Goal: Transaction & Acquisition: Book appointment/travel/reservation

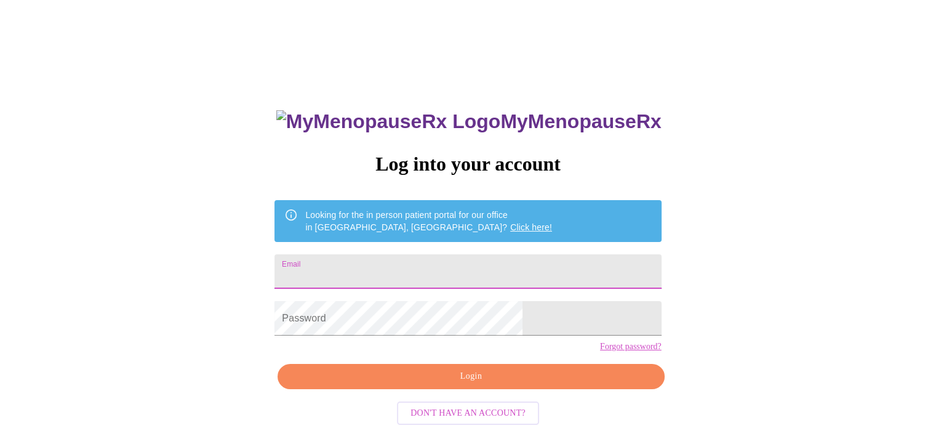
click at [413, 277] on input "Email" at bounding box center [468, 271] width 387 height 34
type input "[PERSON_NAME][EMAIL_ADDRESS][PERSON_NAME][DOMAIN_NAME]"
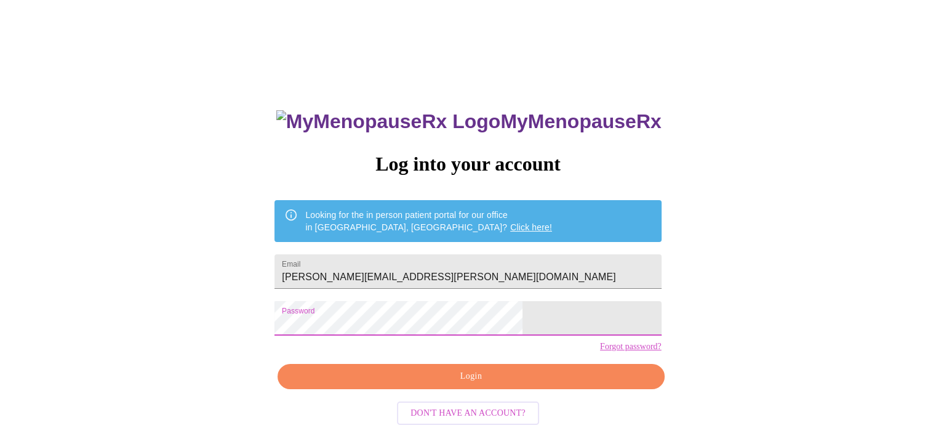
click at [443, 389] on button "Login" at bounding box center [471, 376] width 387 height 25
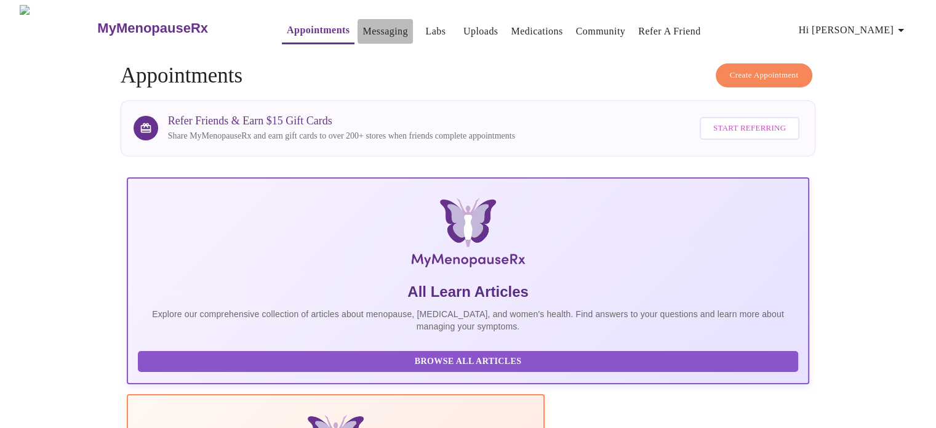
click at [363, 27] on link "Messaging" at bounding box center [385, 31] width 45 height 17
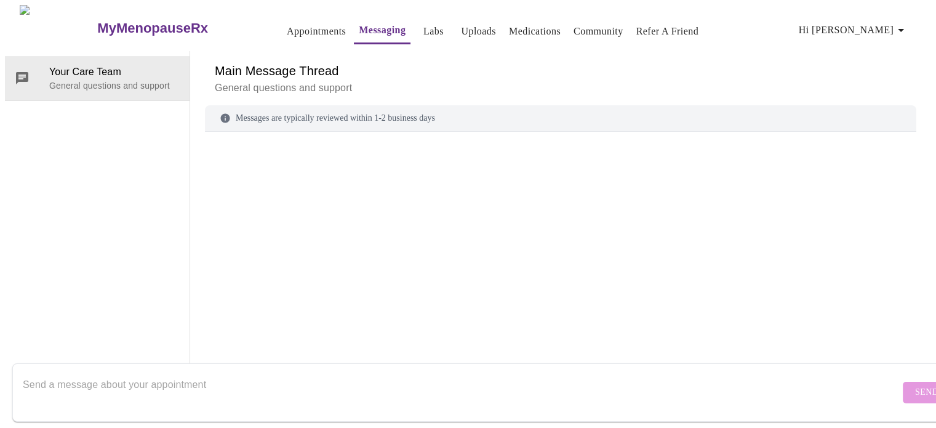
click at [296, 30] on link "Appointments" at bounding box center [316, 31] width 59 height 17
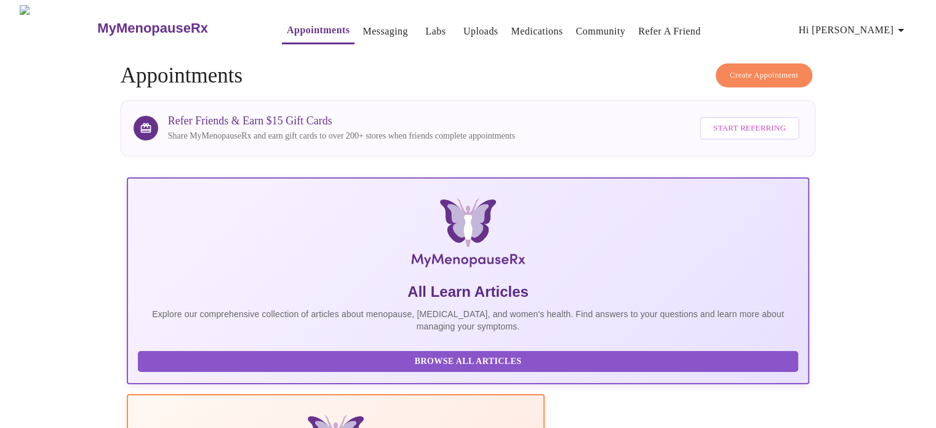
click at [904, 25] on icon "button" at bounding box center [901, 30] width 15 height 15
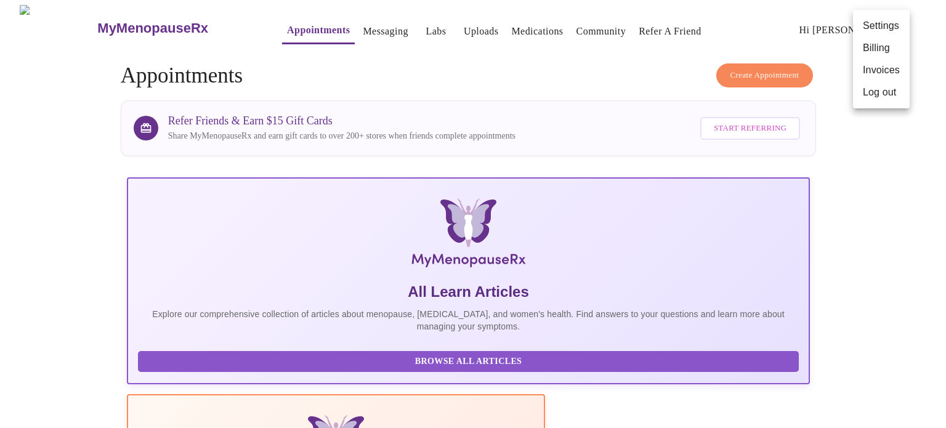
click at [887, 44] on li "Billing" at bounding box center [881, 48] width 57 height 22
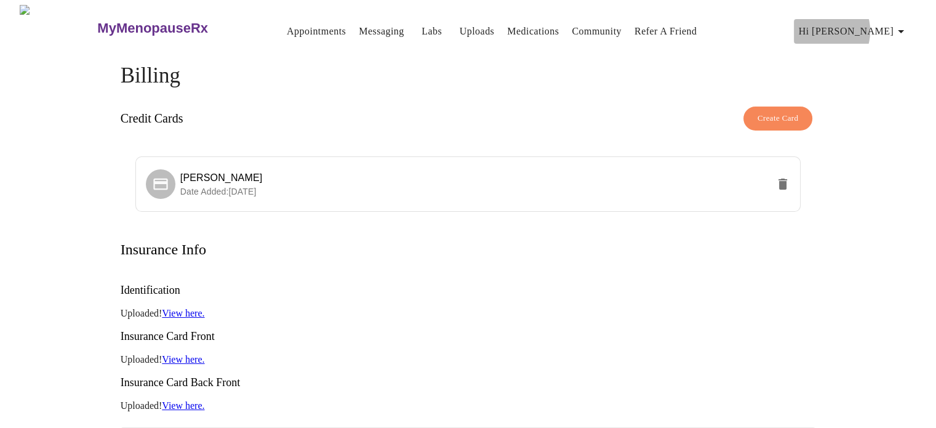
click at [870, 26] on span "Hi [PERSON_NAME]" at bounding box center [854, 31] width 110 height 17
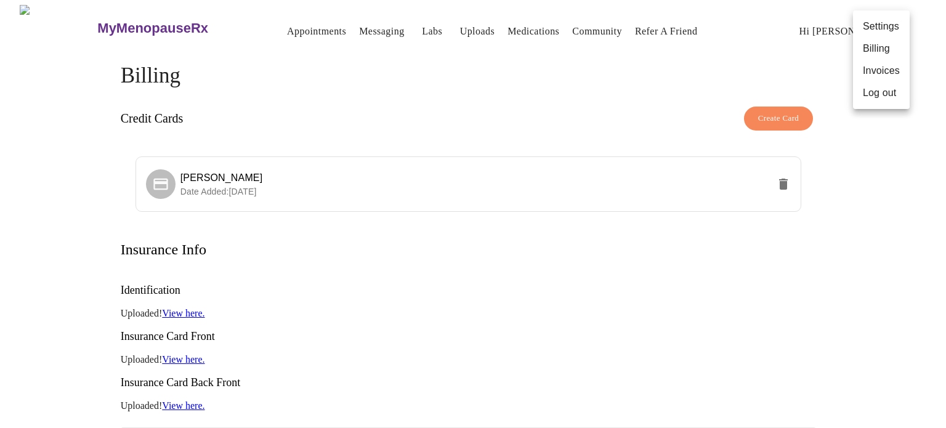
click at [879, 76] on li "Invoices" at bounding box center [881, 71] width 57 height 22
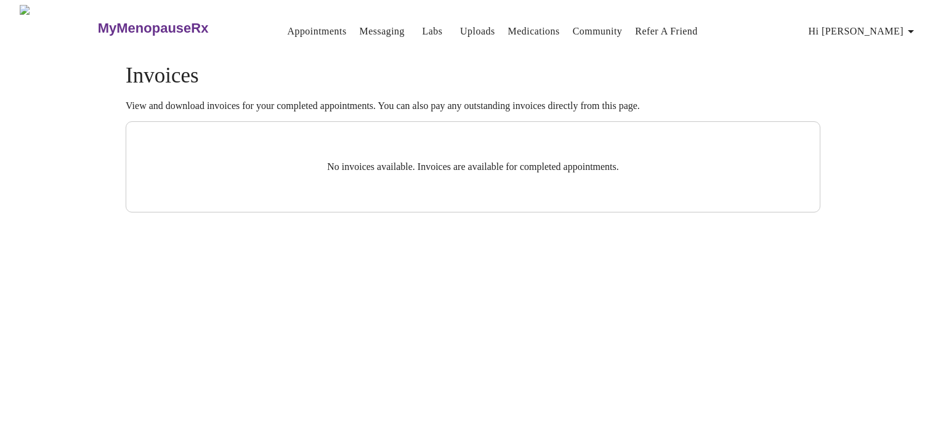
click at [909, 24] on icon "button" at bounding box center [910, 31] width 15 height 15
click at [894, 44] on li "Billing" at bounding box center [890, 49] width 57 height 22
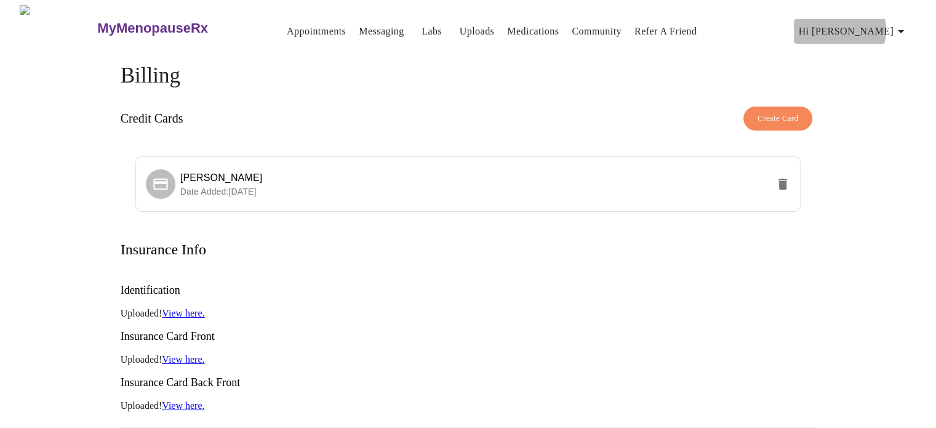
click at [889, 25] on span "Hi [PERSON_NAME]" at bounding box center [854, 31] width 110 height 17
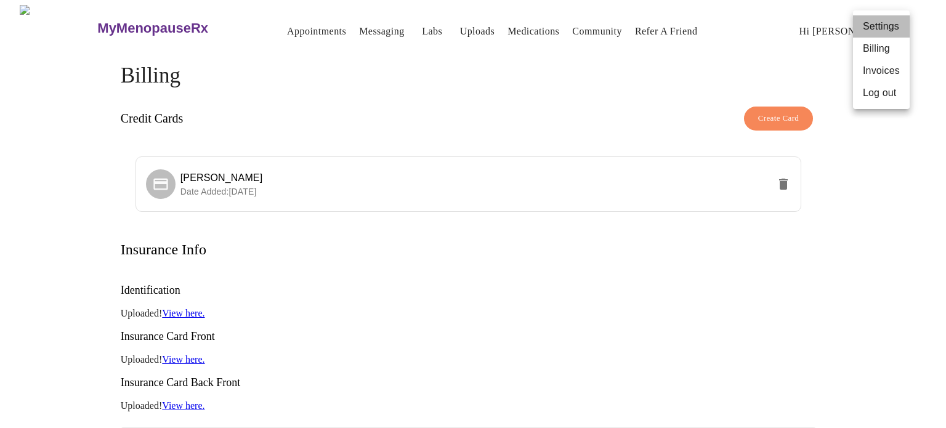
click at [881, 28] on li "Settings" at bounding box center [881, 26] width 57 height 22
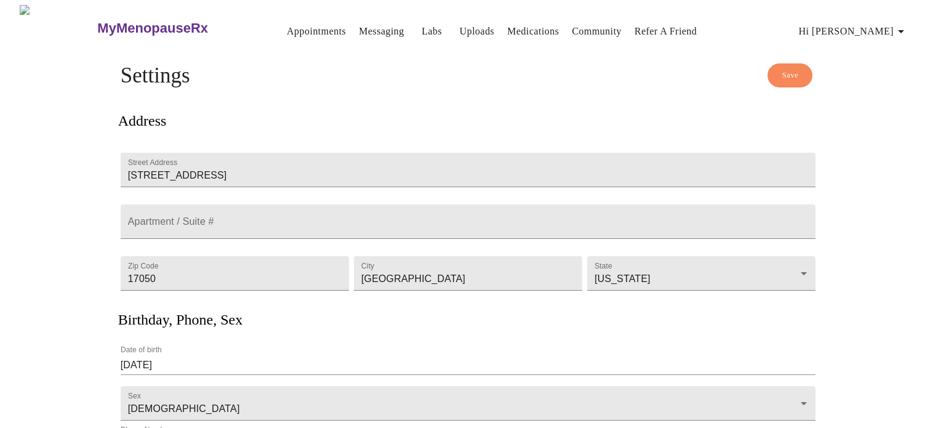
click at [302, 26] on link "Appointments" at bounding box center [316, 31] width 59 height 17
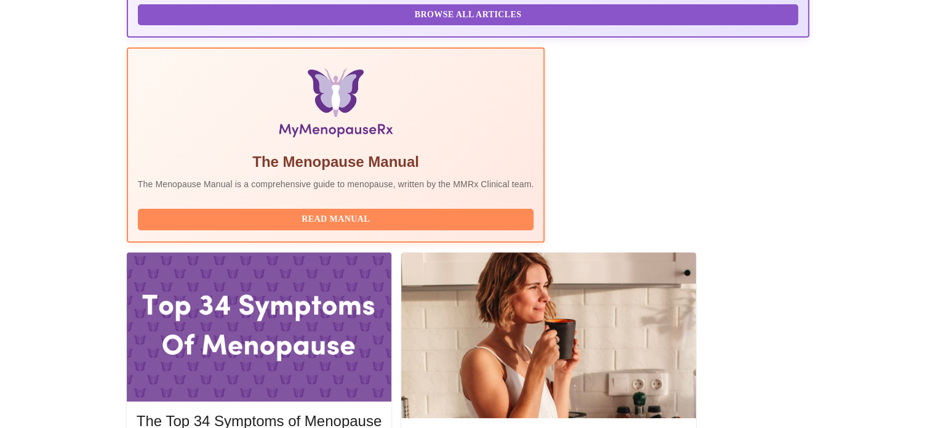
scroll to position [383, 0]
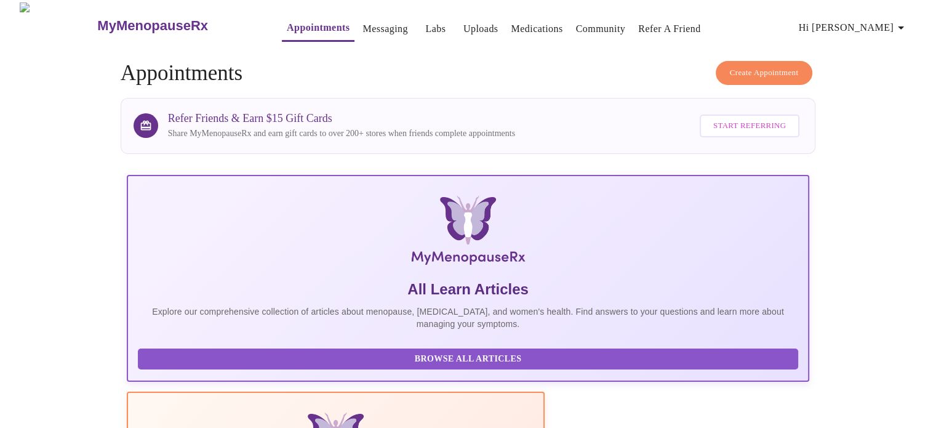
scroll to position [0, 0]
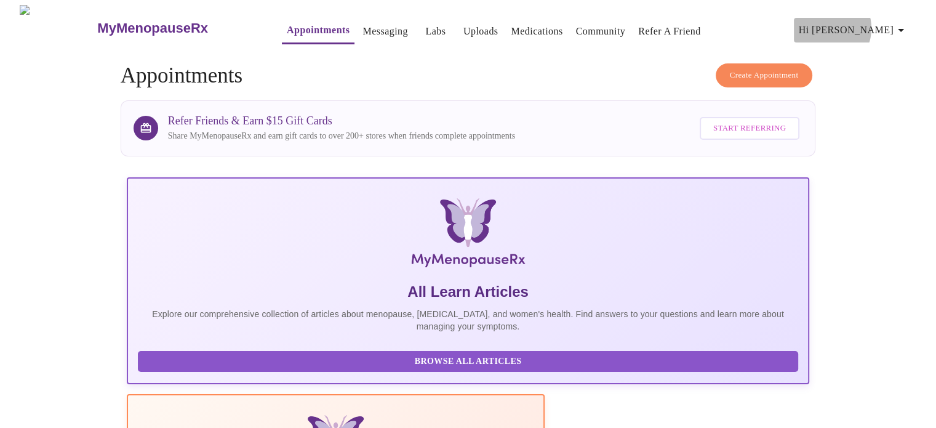
click at [876, 23] on span "Hi [PERSON_NAME]" at bounding box center [854, 30] width 110 height 17
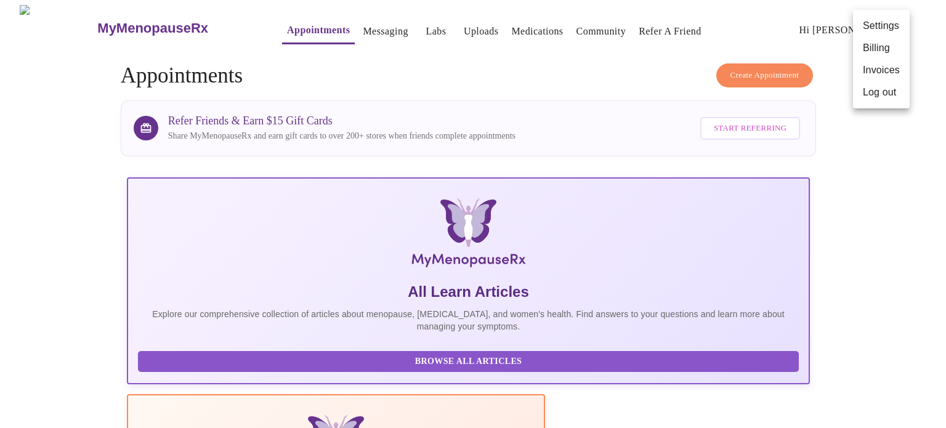
click at [89, 20] on div at bounding box center [473, 214] width 946 height 428
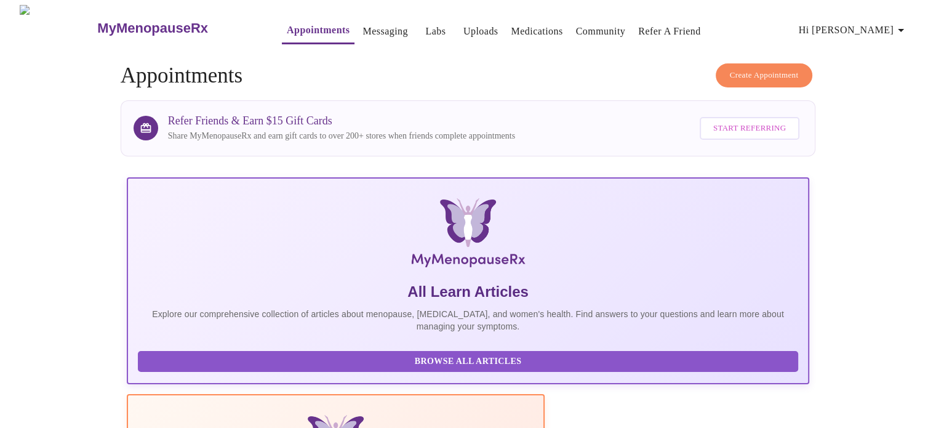
click at [44, 23] on img at bounding box center [58, 28] width 76 height 46
drag, startPoint x: 102, startPoint y: 1, endPoint x: 557, endPoint y: 108, distance: 468.0
click at [557, 111] on div "Refer Friends & Earn $15 Gift Cards Share MyMenopauseRx and earn gift cards to …" at bounding box center [485, 128] width 635 height 35
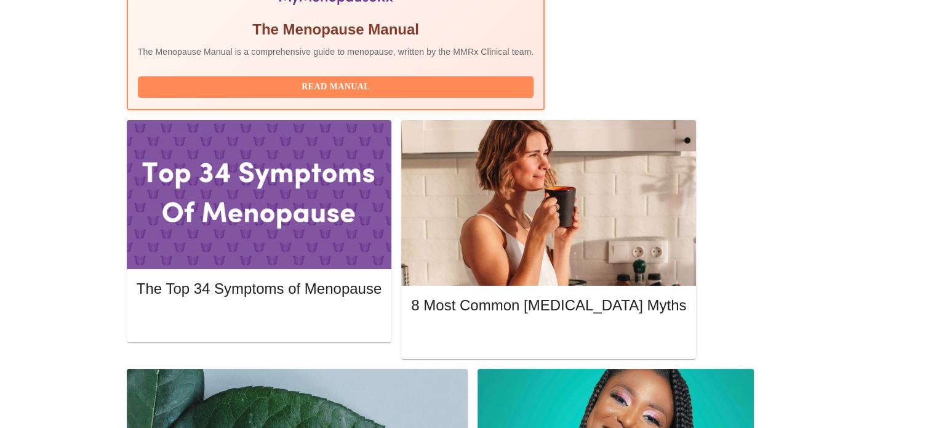
scroll to position [493, 0]
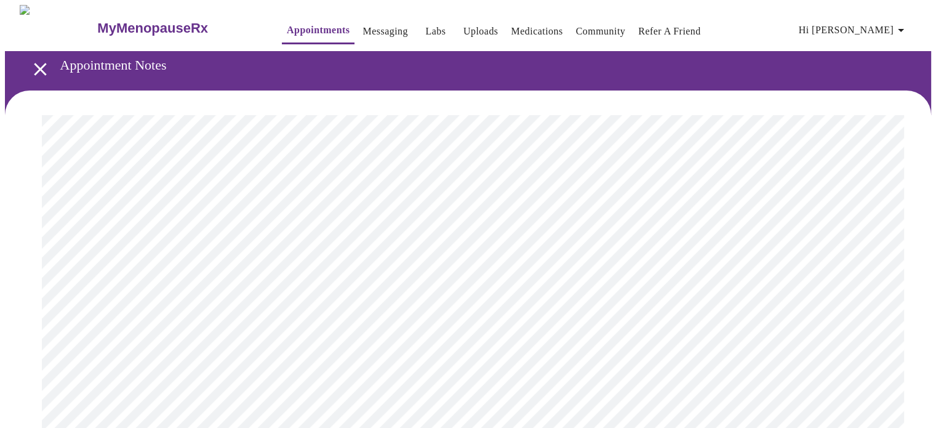
click at [41, 63] on icon "open drawer" at bounding box center [41, 69] width 22 height 22
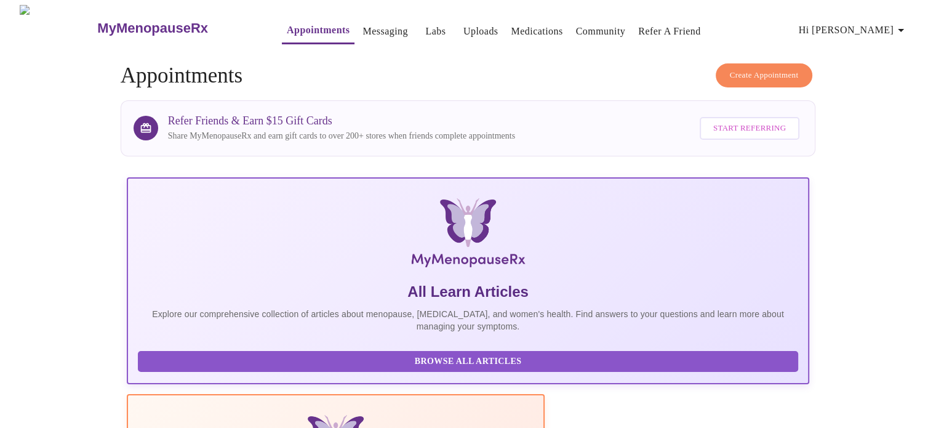
click at [770, 71] on span "Create Appointment" at bounding box center [764, 75] width 69 height 14
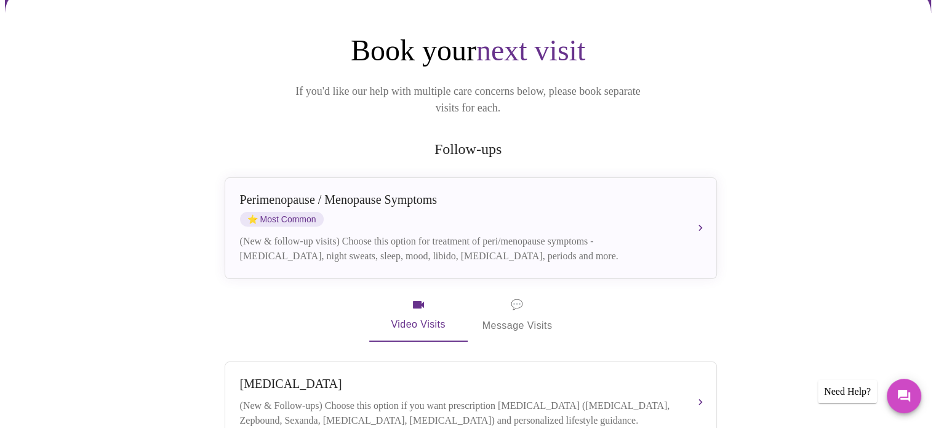
scroll to position [62, 0]
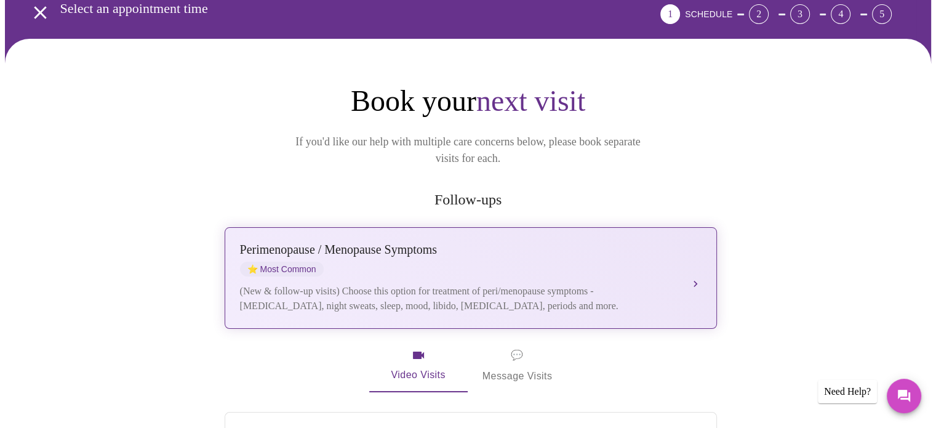
click at [674, 258] on div "[MEDICAL_DATA] / Menopause Symptoms ⭐ Most Common" at bounding box center [458, 260] width 437 height 34
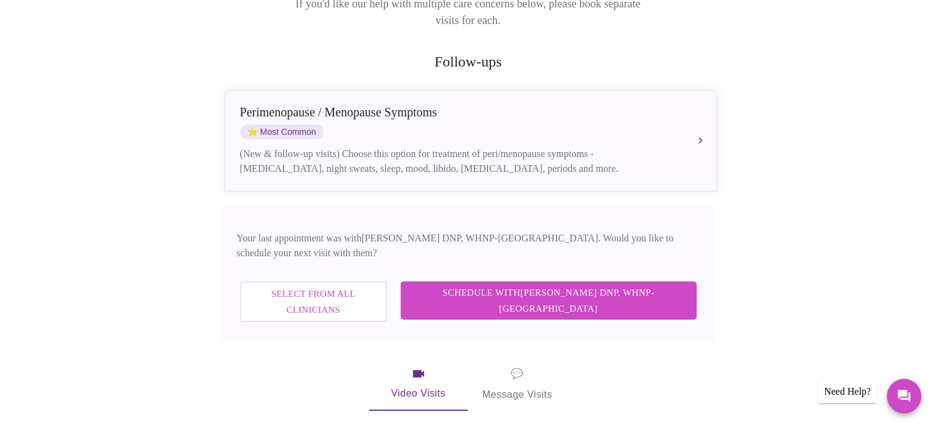
scroll to position [246, 0]
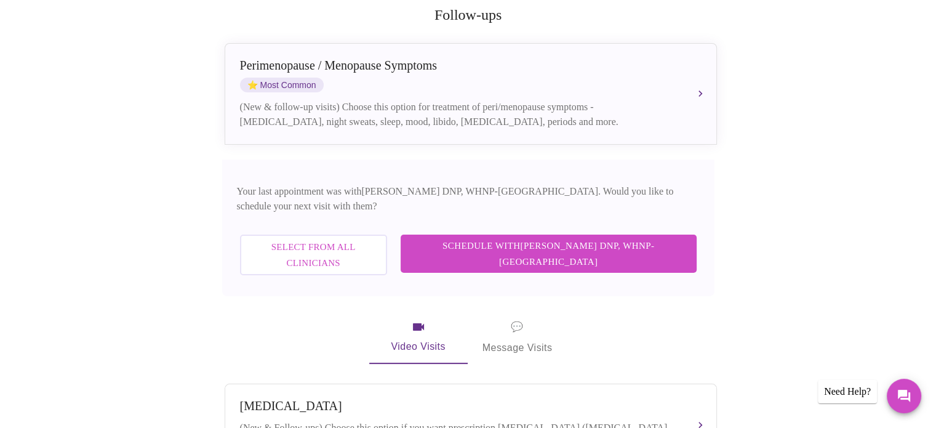
click at [554, 238] on span "Schedule with [PERSON_NAME] DNP, WHNP-BC" at bounding box center [549, 254] width 272 height 33
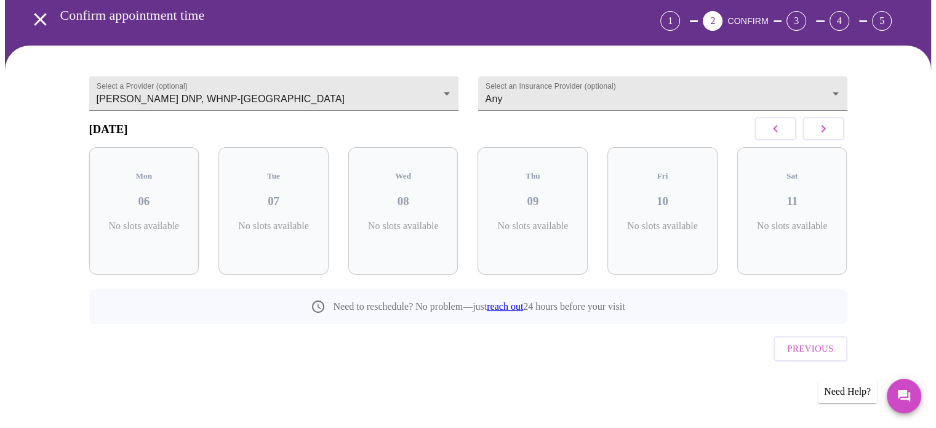
scroll to position [34, 0]
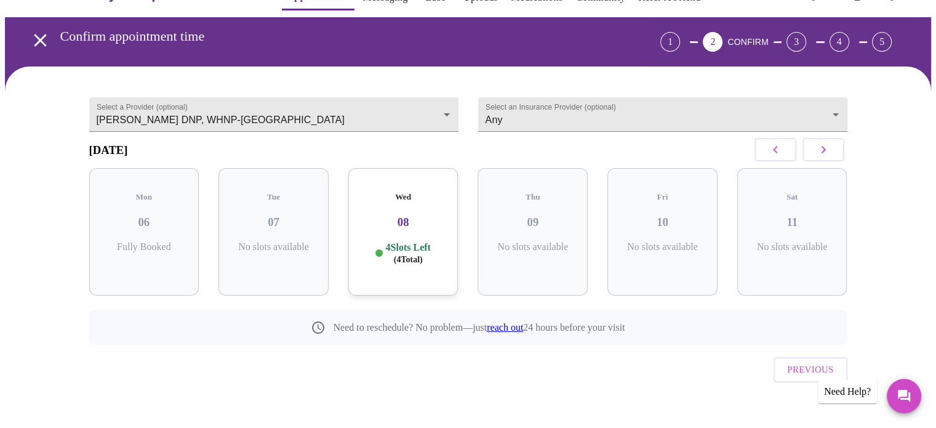
click at [816, 154] on icon "button" at bounding box center [823, 149] width 15 height 15
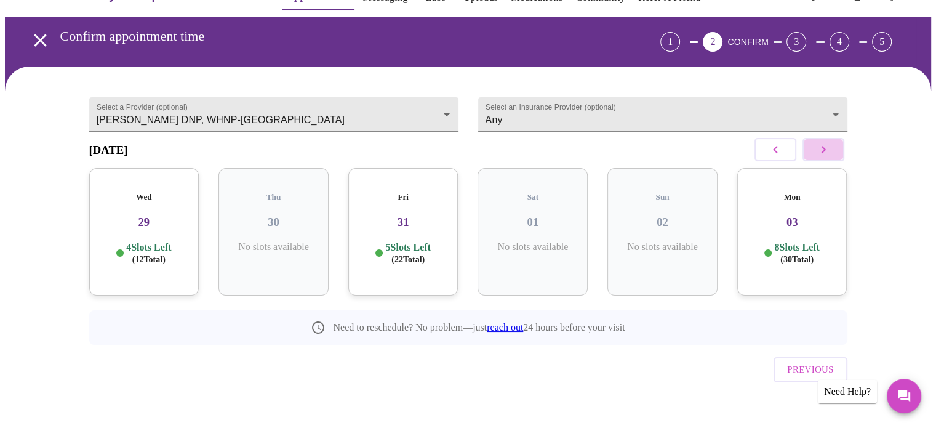
click at [816, 154] on icon "button" at bounding box center [823, 149] width 15 height 15
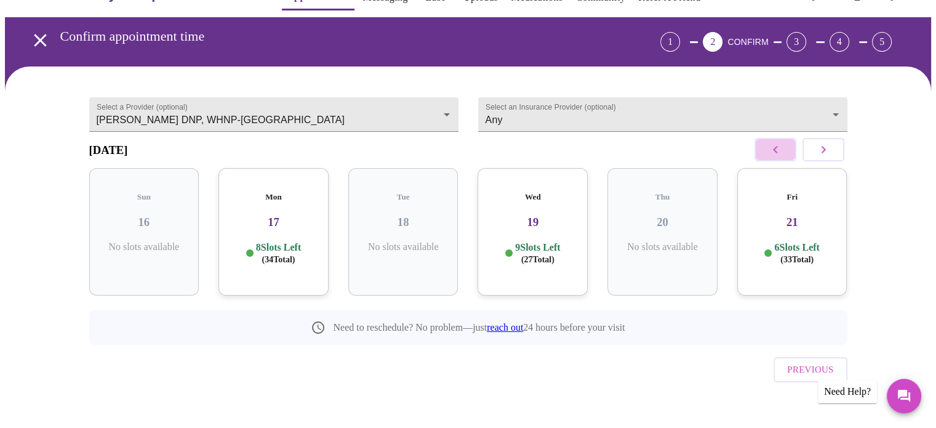
click at [781, 155] on icon "button" at bounding box center [775, 149] width 15 height 15
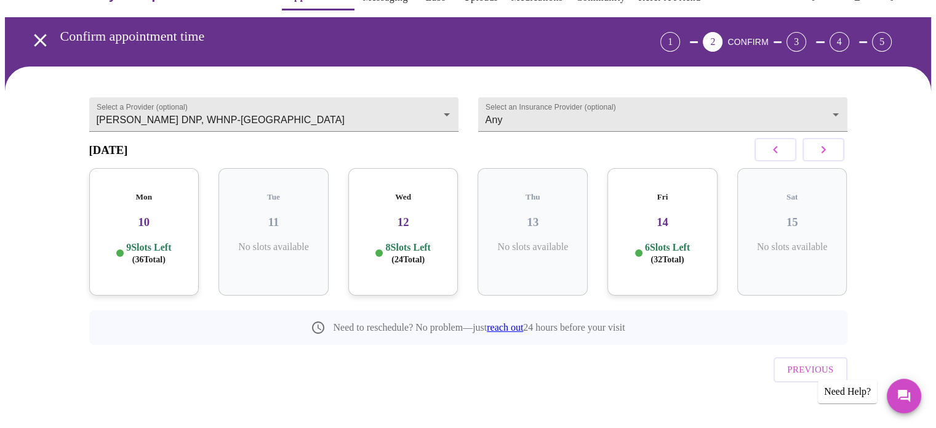
click at [140, 220] on h3 "10" at bounding box center [144, 222] width 91 height 14
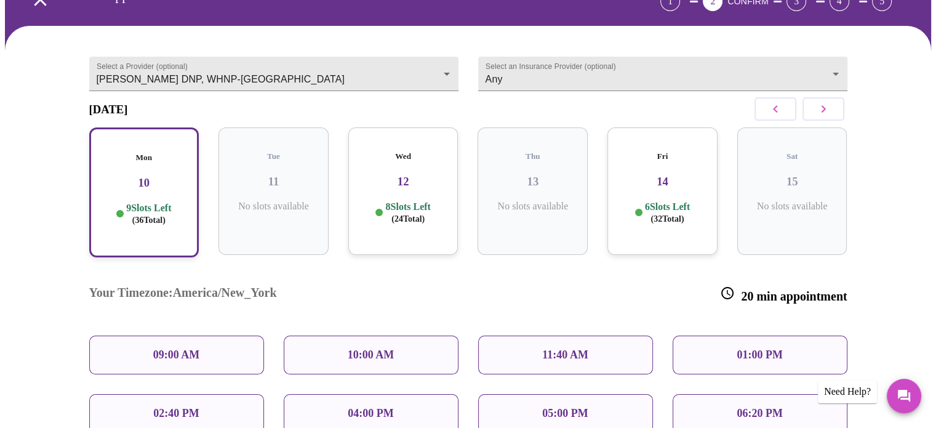
scroll to position [95, 0]
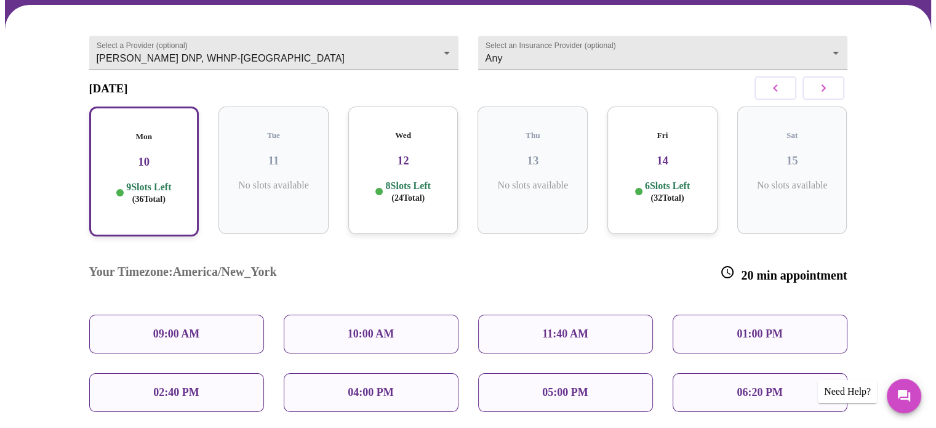
click at [522, 315] on div "11:40 AM" at bounding box center [565, 334] width 175 height 39
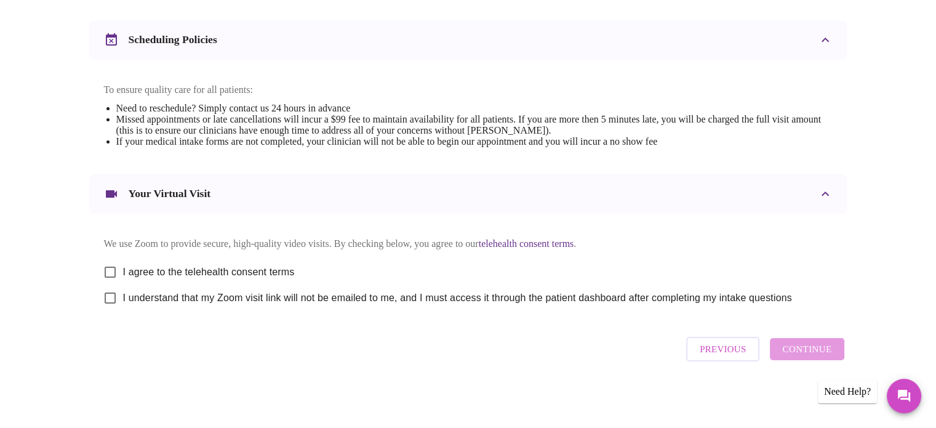
scroll to position [464, 0]
click at [110, 272] on input "I agree to the telehealth consent terms" at bounding box center [110, 272] width 26 height 26
checkbox input "true"
click at [109, 302] on input "I understand that my Zoom visit link will not be emailed to me, and I must acce…" at bounding box center [110, 298] width 26 height 26
checkbox input "true"
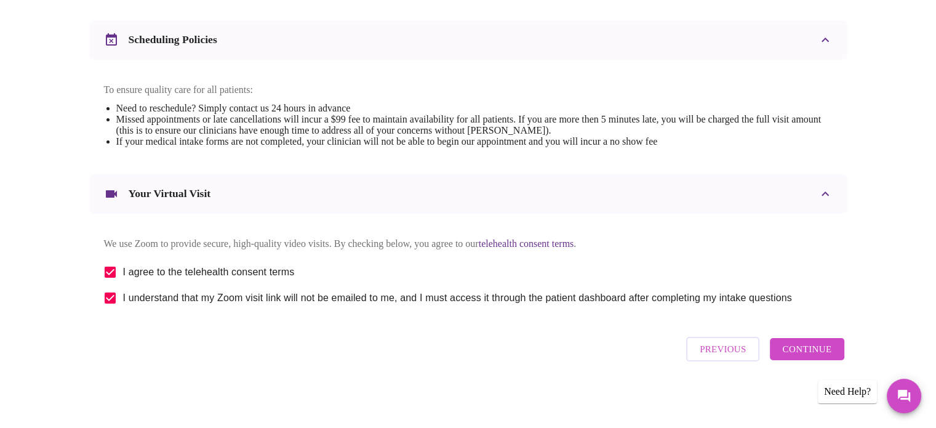
click at [805, 360] on button "Continue" at bounding box center [807, 349] width 74 height 22
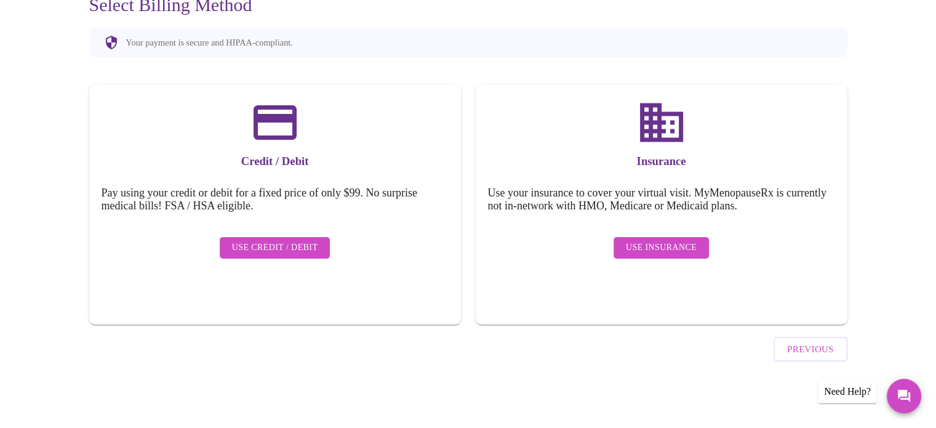
scroll to position [95, 0]
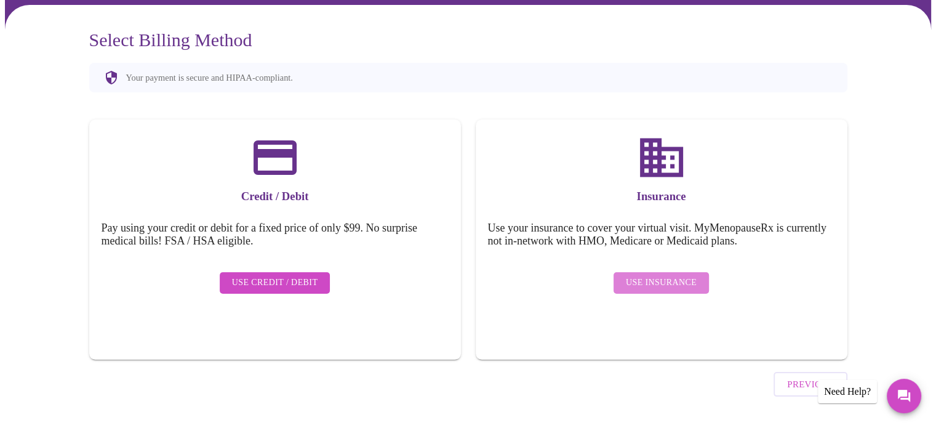
click at [684, 275] on span "Use Insurance" at bounding box center [661, 282] width 71 height 15
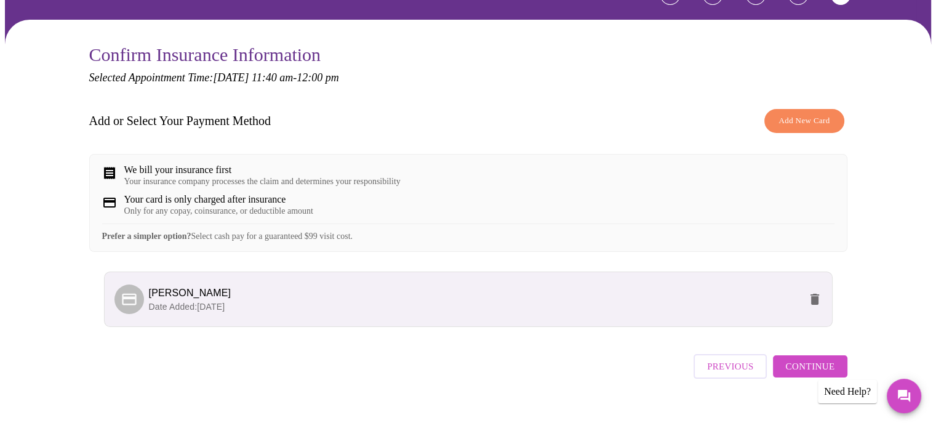
scroll to position [106, 0]
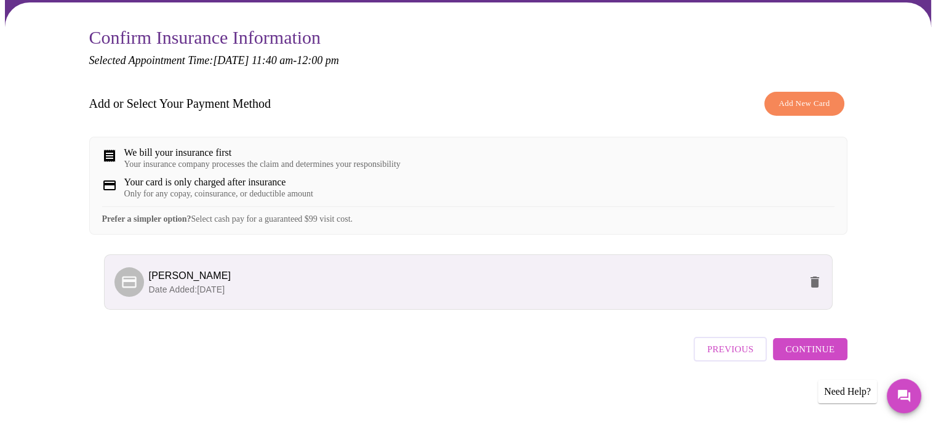
click at [798, 350] on span "Continue" at bounding box center [810, 349] width 49 height 16
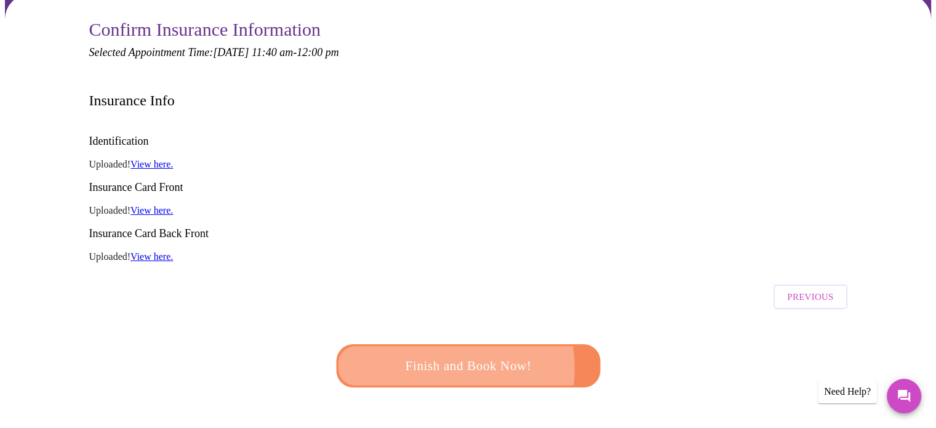
click at [426, 355] on span "Finish and Book Now!" at bounding box center [469, 366] width 228 height 23
